Goal: Navigation & Orientation: Find specific page/section

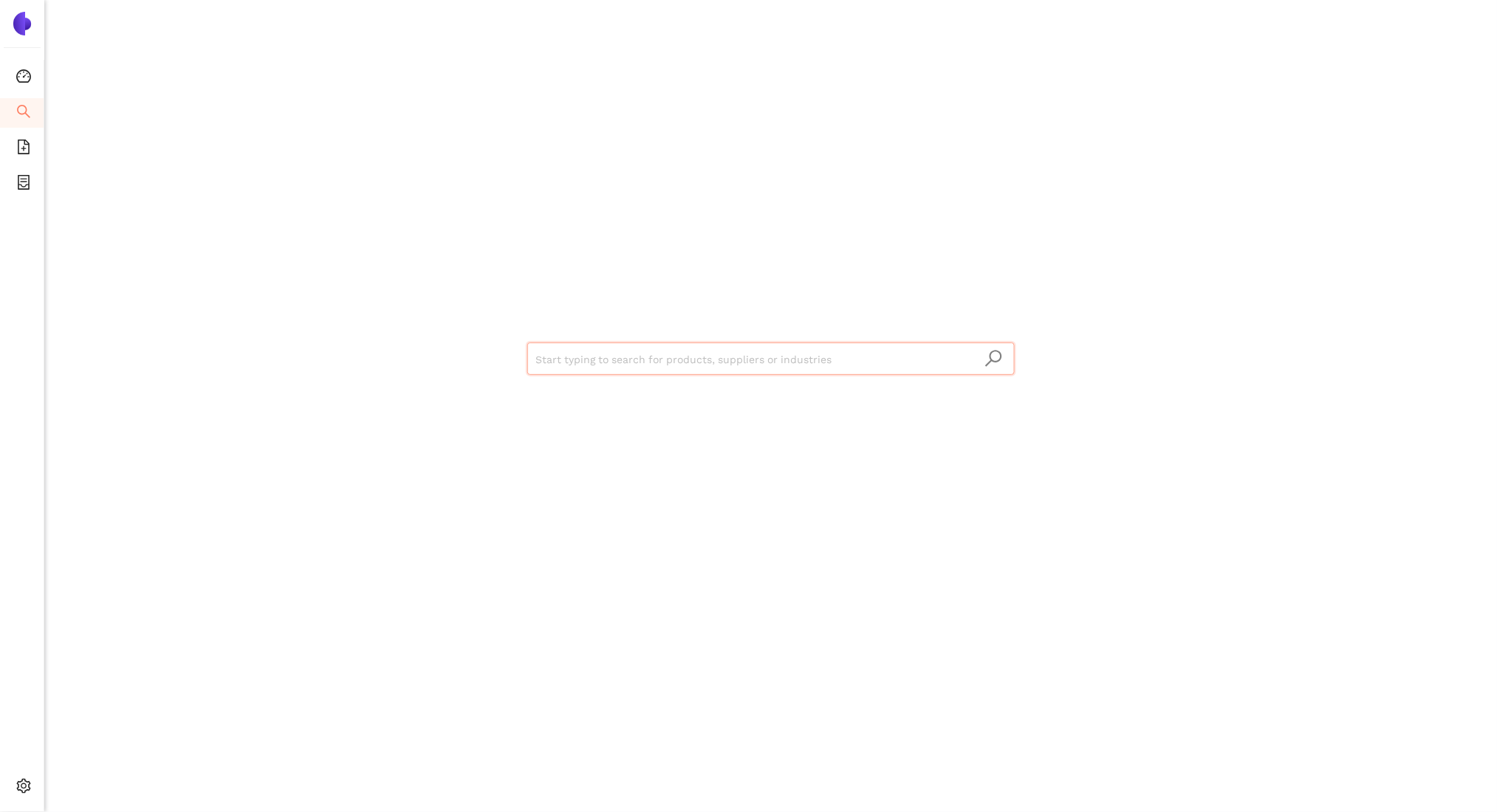
click at [103, 779] on div "Start typing to search for products, suppliers or industries" at bounding box center [770, 406] width 1453 height 812
click at [82, 782] on span "Logout" at bounding box center [91, 787] width 34 height 12
click at [151, 397] on div "Start typing to search for products, suppliers or industries" at bounding box center [770, 406] width 1453 height 812
click at [57, 782] on icon "logout" at bounding box center [62, 787] width 11 height 11
click at [85, 784] on span "Logout" at bounding box center [91, 787] width 34 height 12
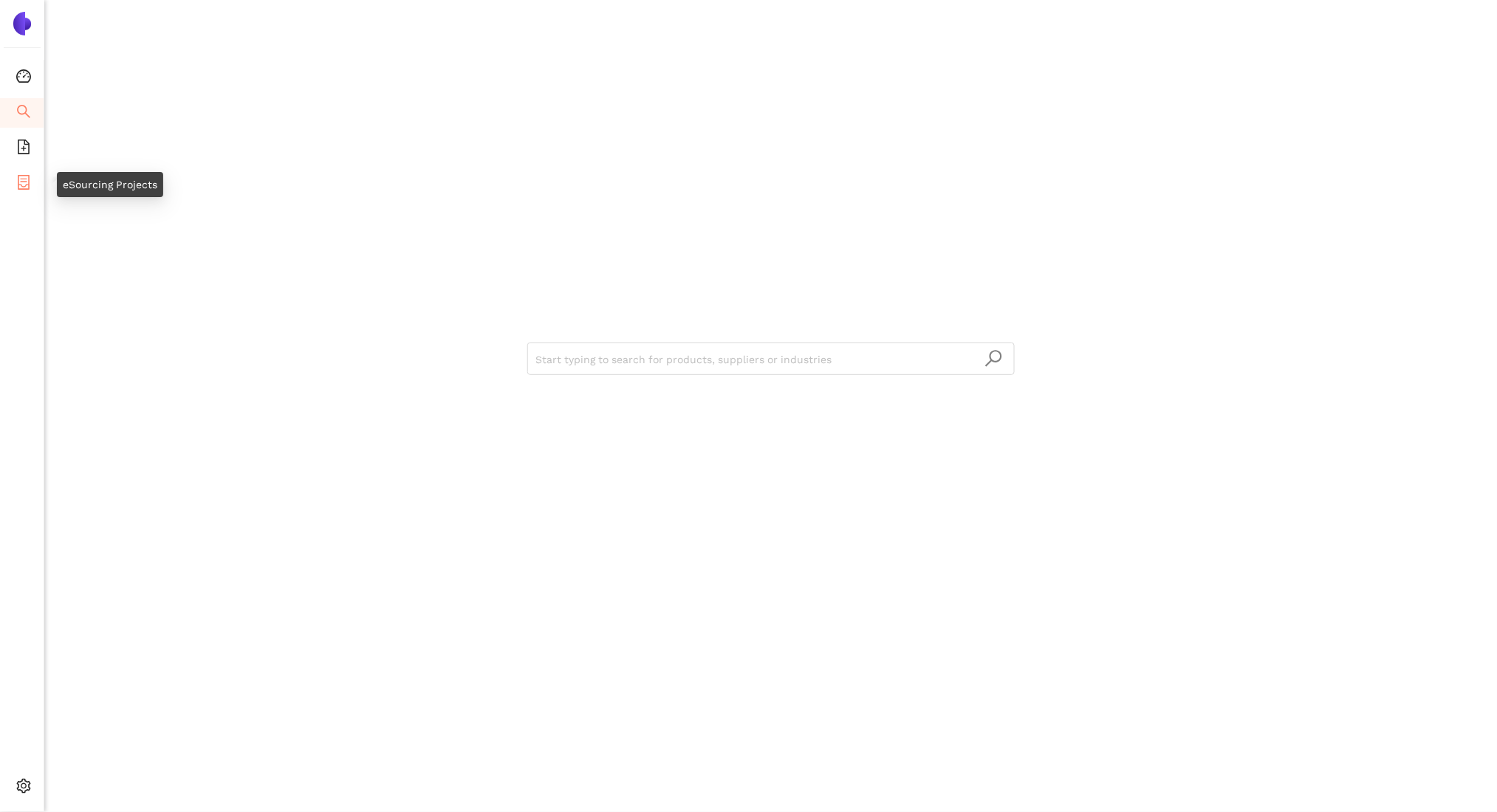
click at [32, 183] on li "eSourcing Projects" at bounding box center [21, 184] width 44 height 30
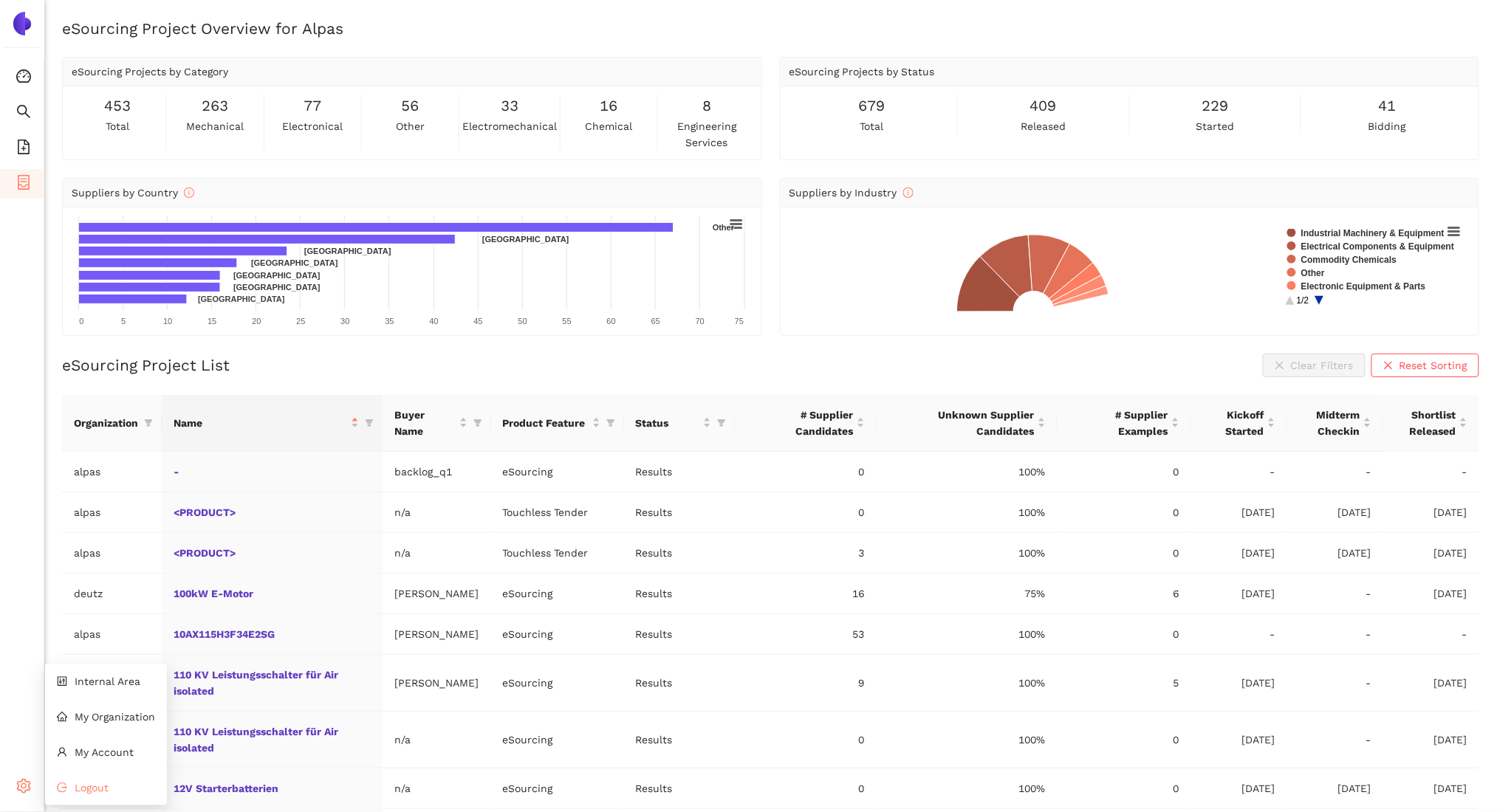
click at [81, 786] on span "Logout" at bounding box center [91, 787] width 34 height 12
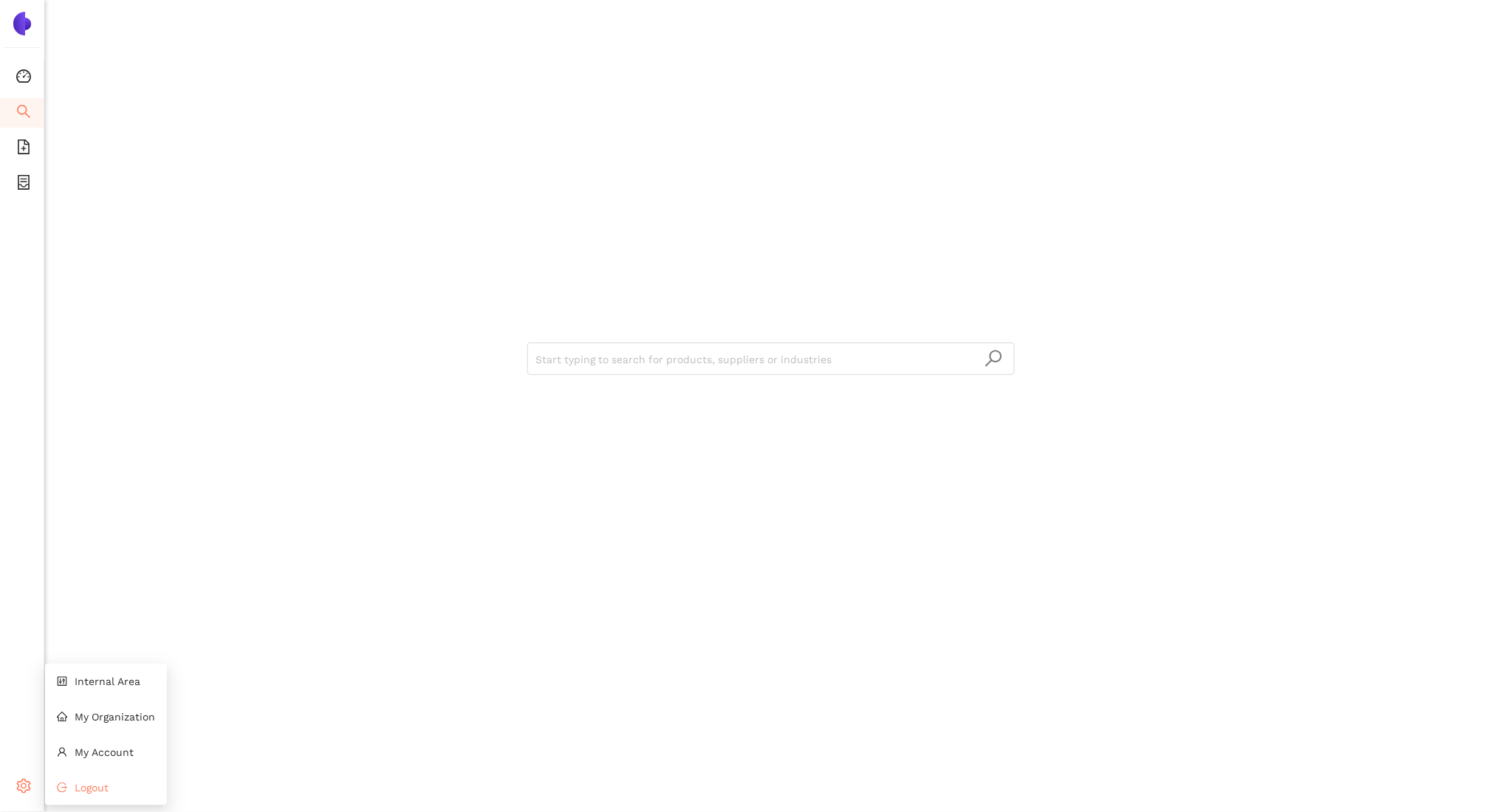
click at [77, 783] on span "Logout" at bounding box center [91, 787] width 34 height 12
